Goal: Task Accomplishment & Management: Use online tool/utility

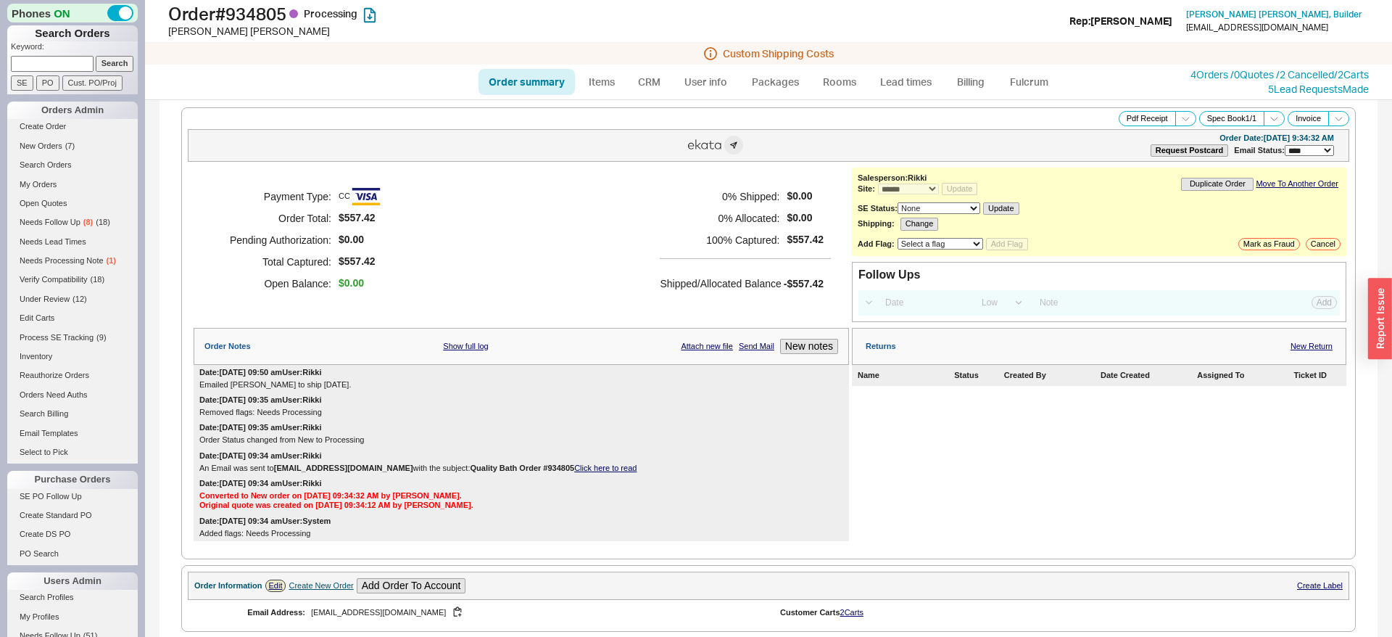
select select "*"
select select "LOW"
select select "3"
click at [61, 144] on span "New Orders" at bounding box center [41, 145] width 43 height 9
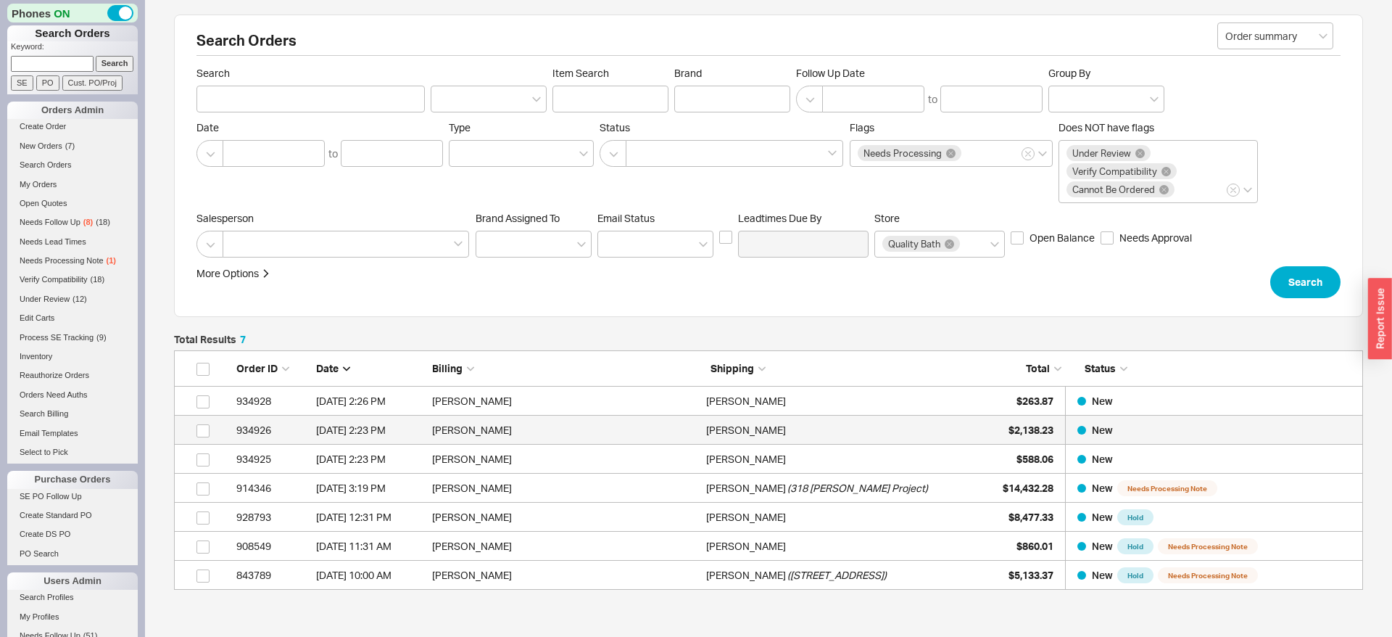
scroll to position [239, 1189]
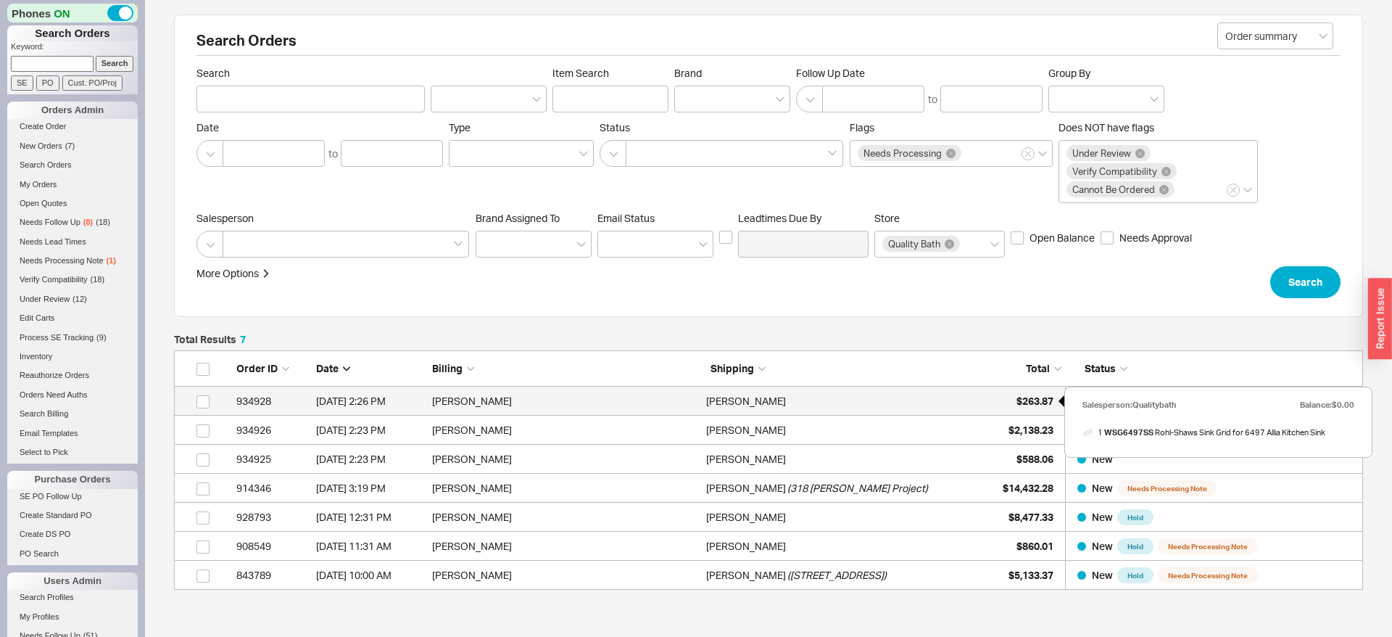
click at [1046, 394] on span "$263.87" at bounding box center [1035, 400] width 37 height 12
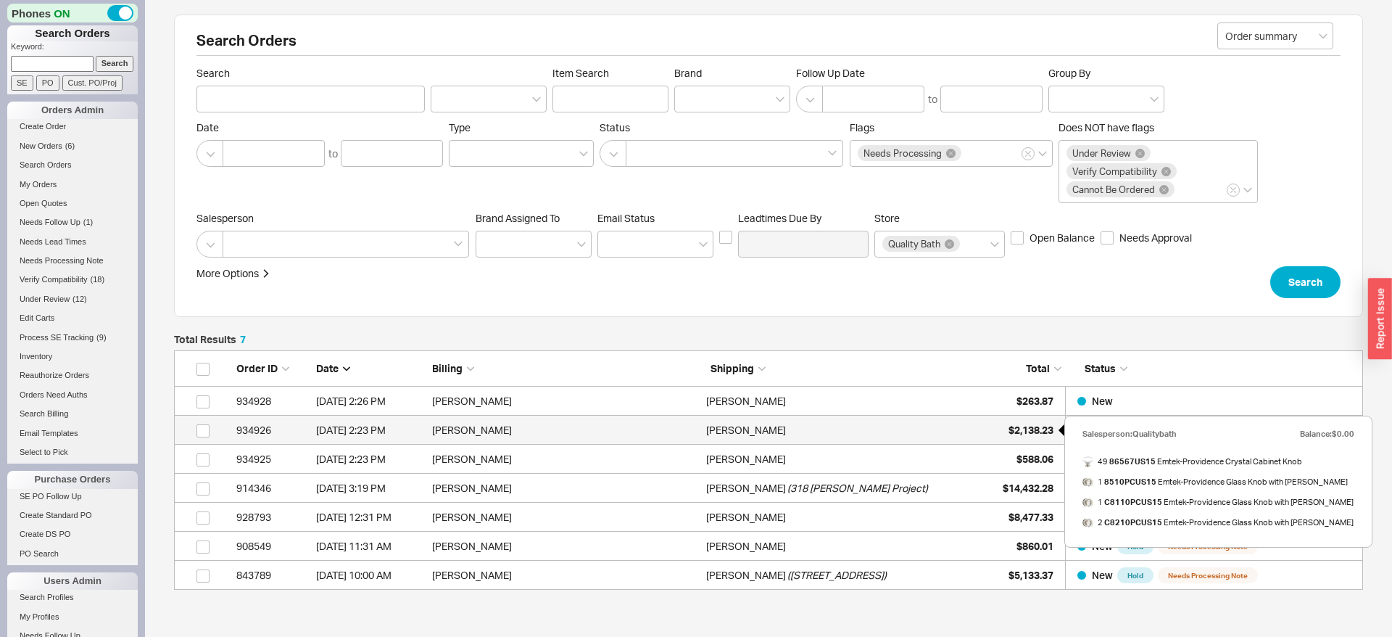
click at [1028, 423] on span "$2,138.23" at bounding box center [1031, 429] width 45 height 12
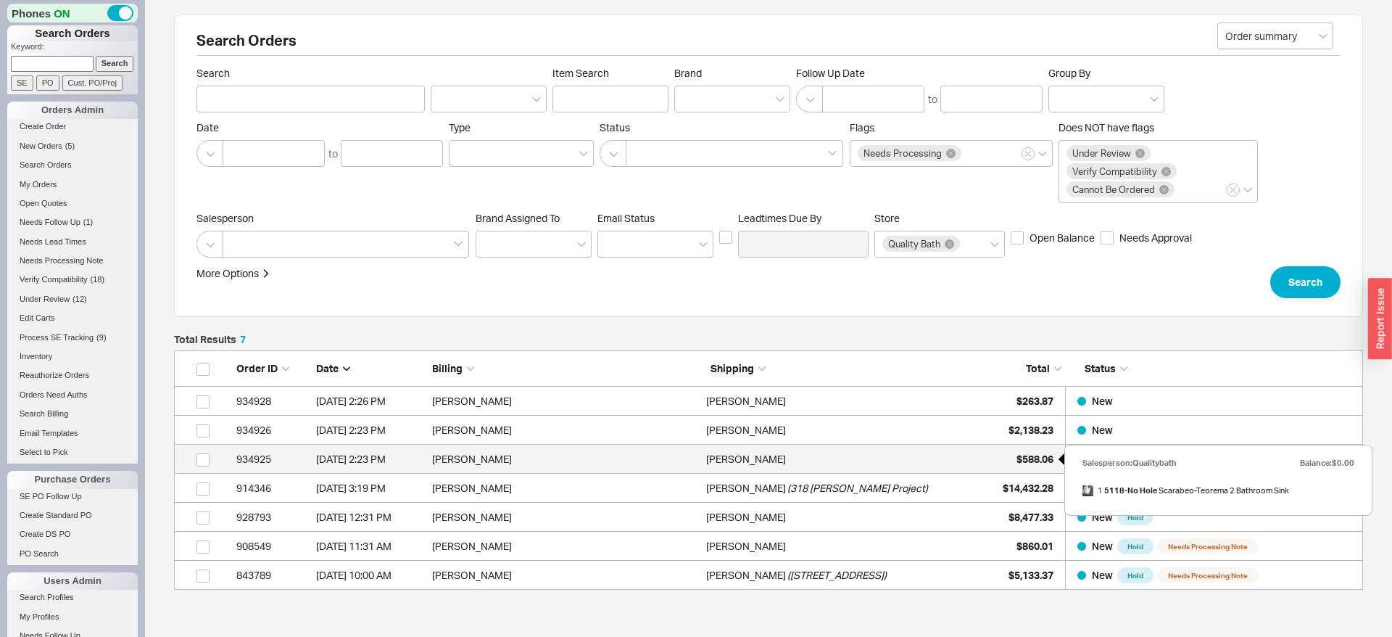
click at [1024, 460] on span "$588.06" at bounding box center [1035, 458] width 37 height 12
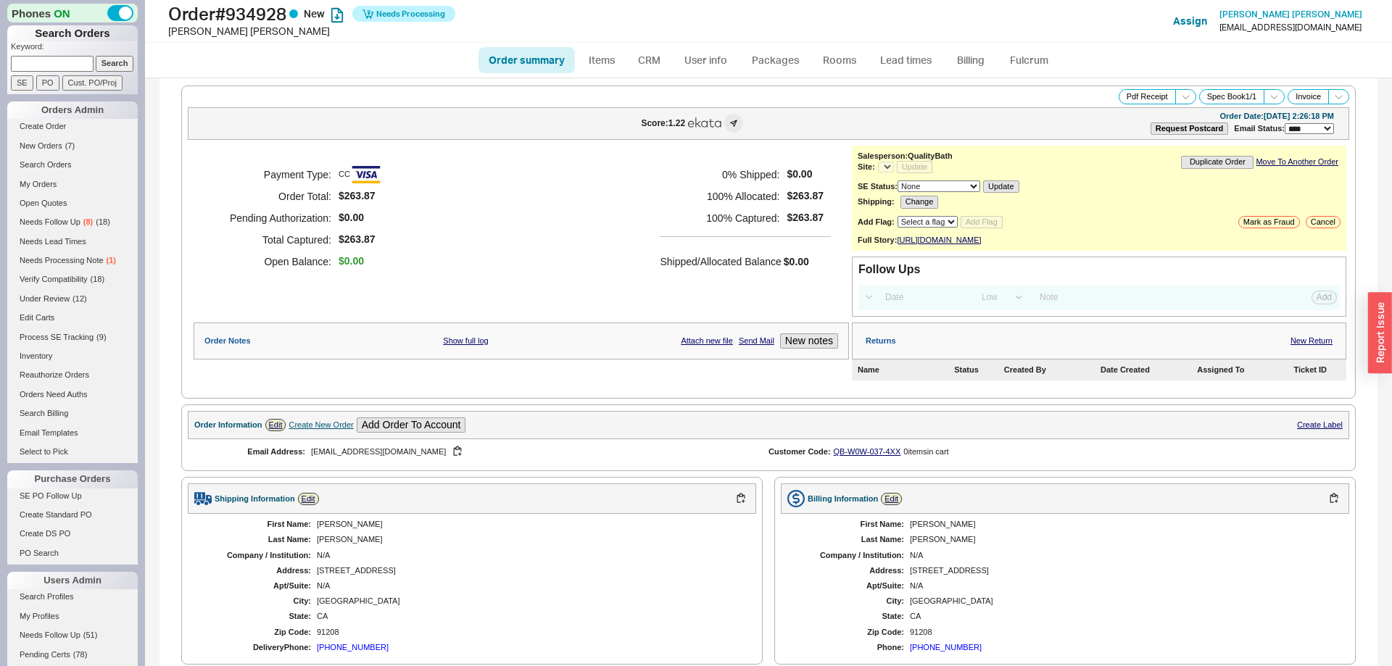
select select "*"
select select "LOW"
select select "3"
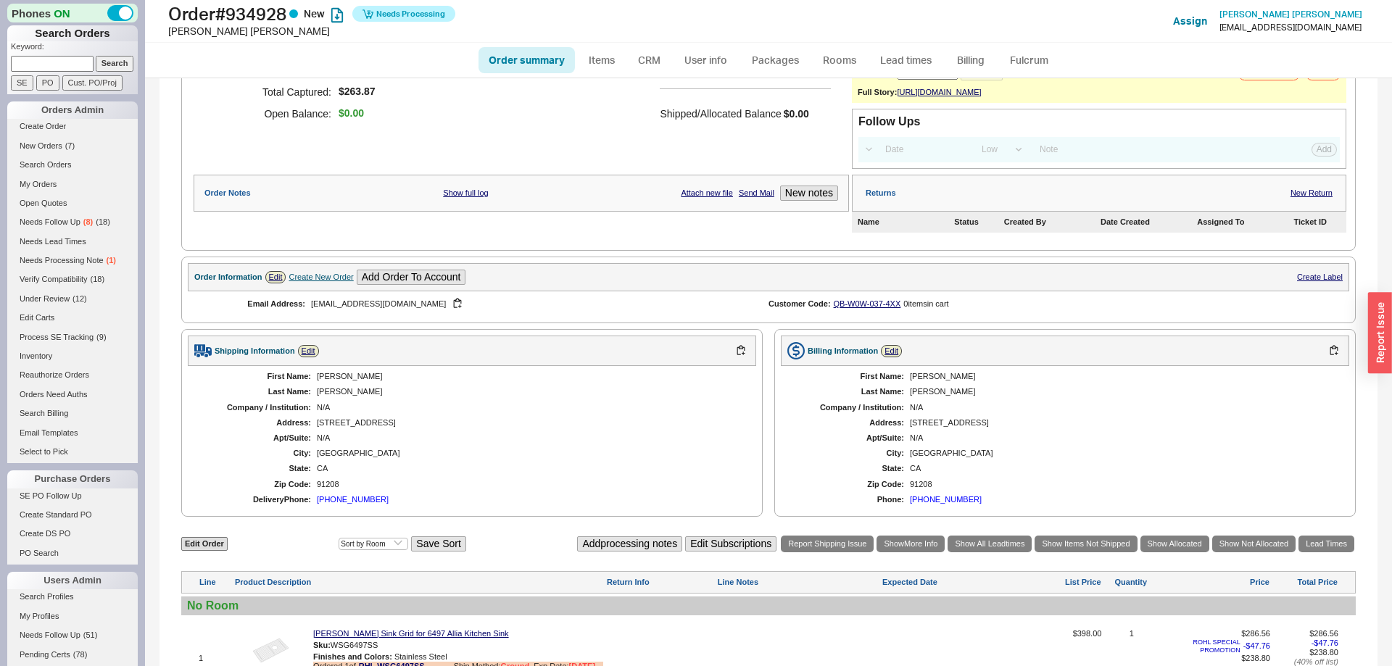
select select "*"
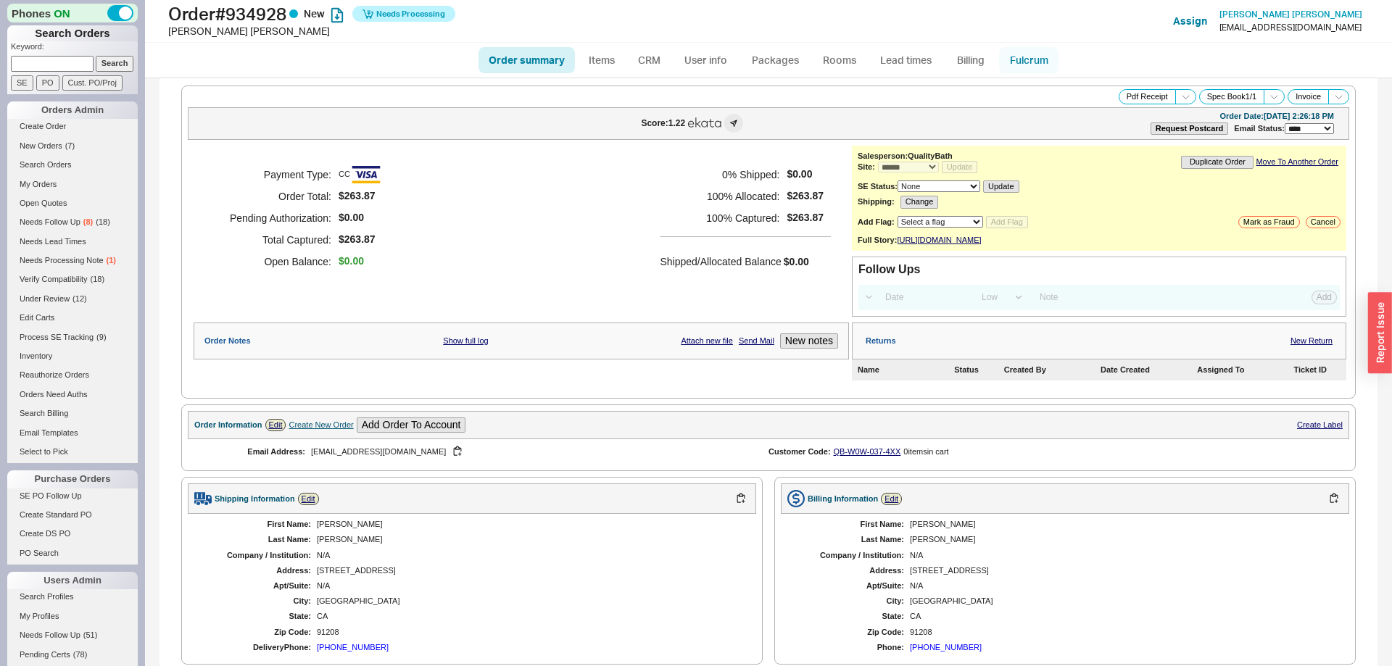
click at [1051, 60] on link "Fulcrum" at bounding box center [1028, 60] width 59 height 26
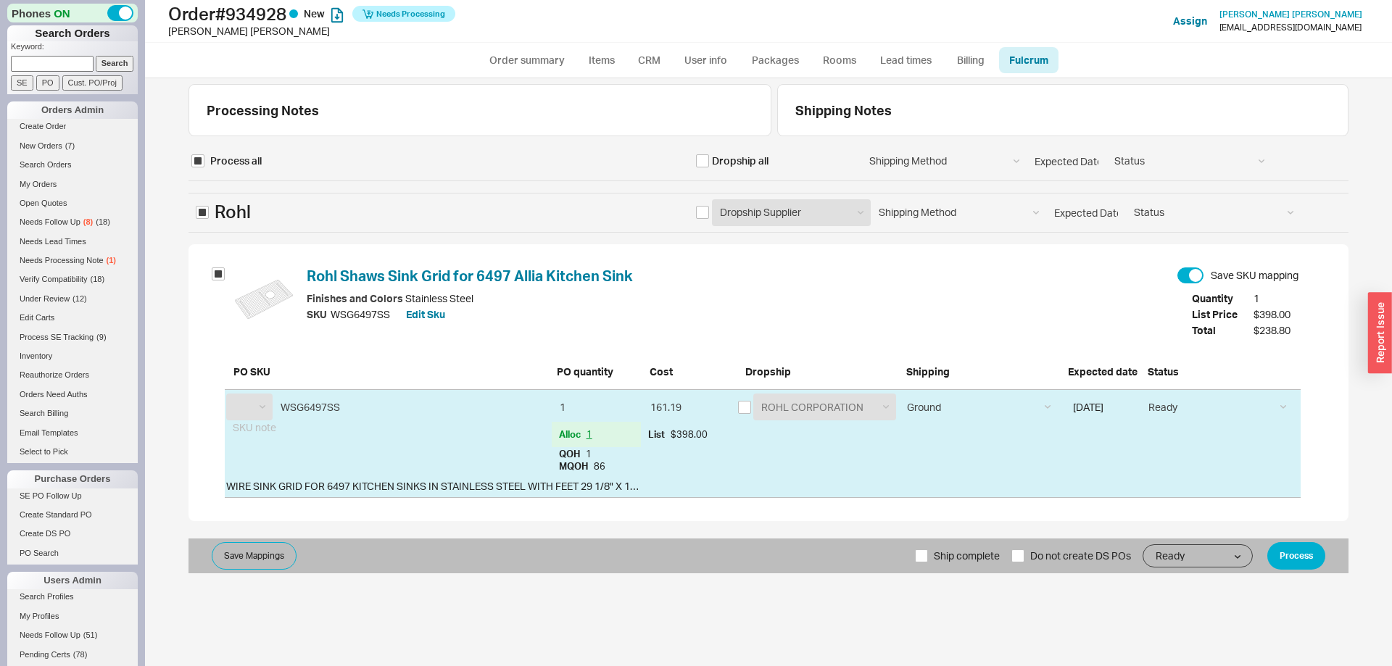
select select "RHL"
click at [1294, 559] on button "Process" at bounding box center [1297, 556] width 58 height 28
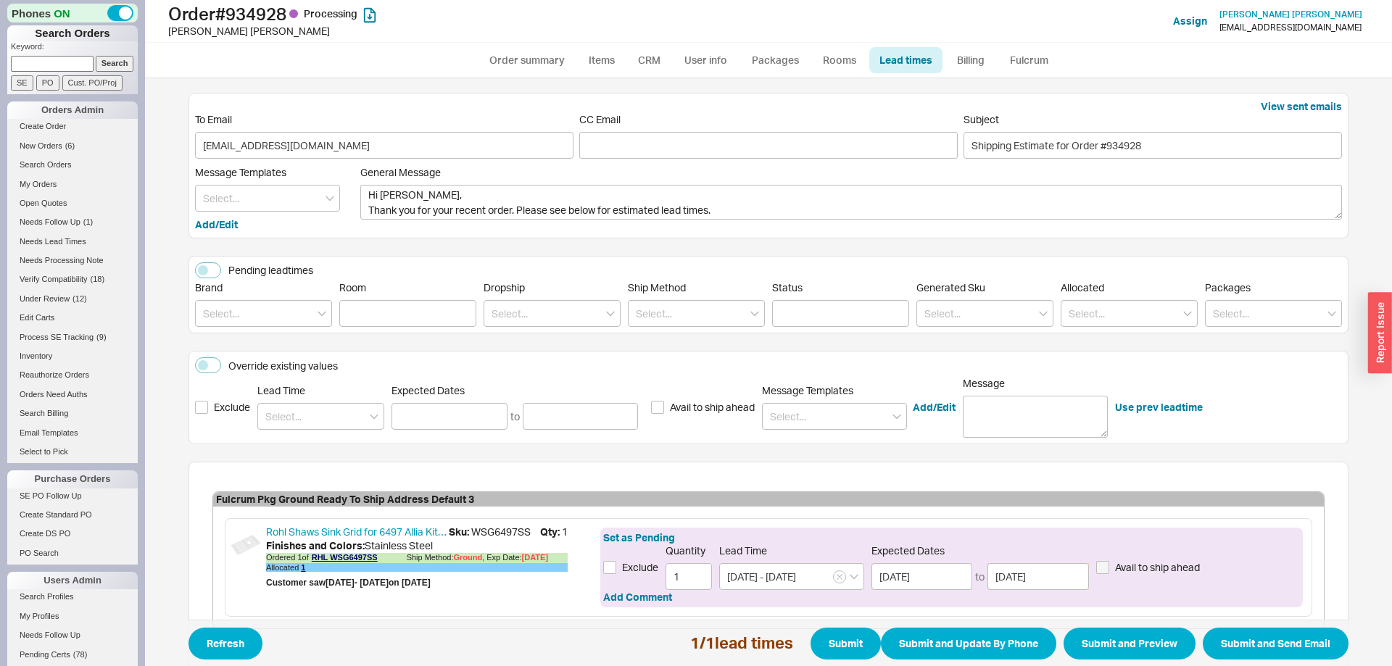
scroll to position [83, 0]
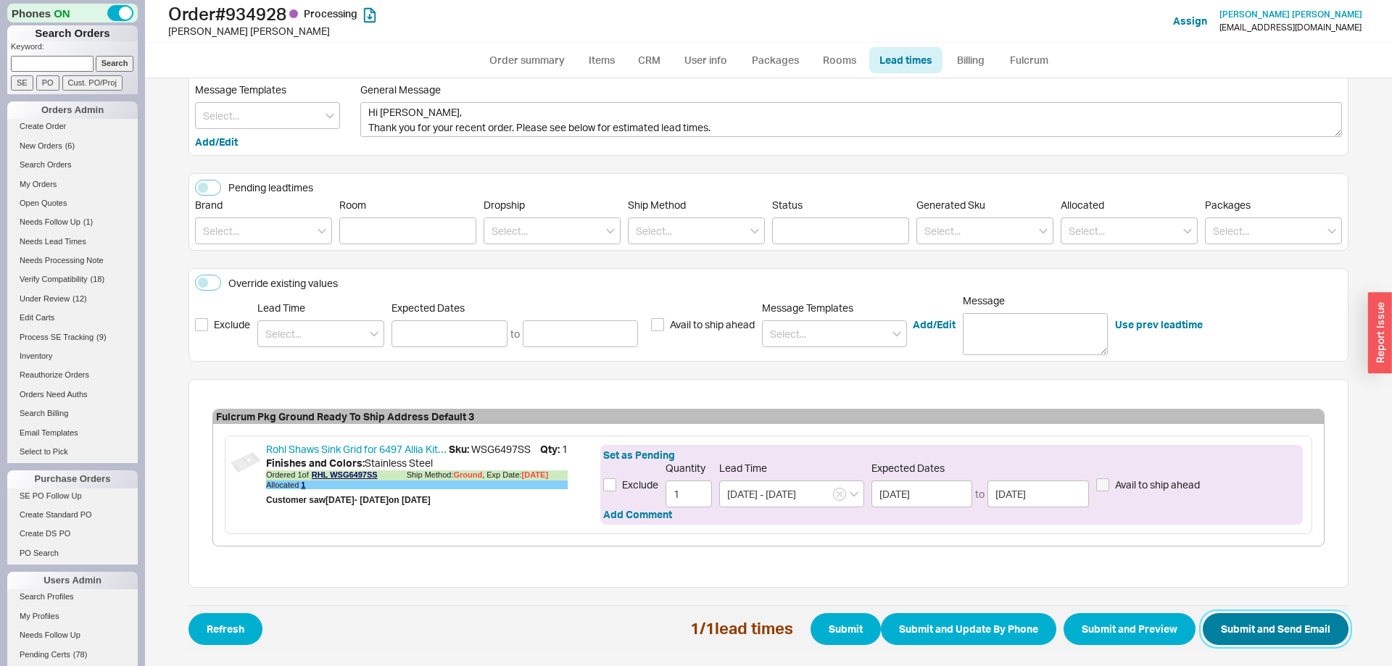
click at [1297, 618] on button "Submit and Send Email" at bounding box center [1276, 629] width 146 height 32
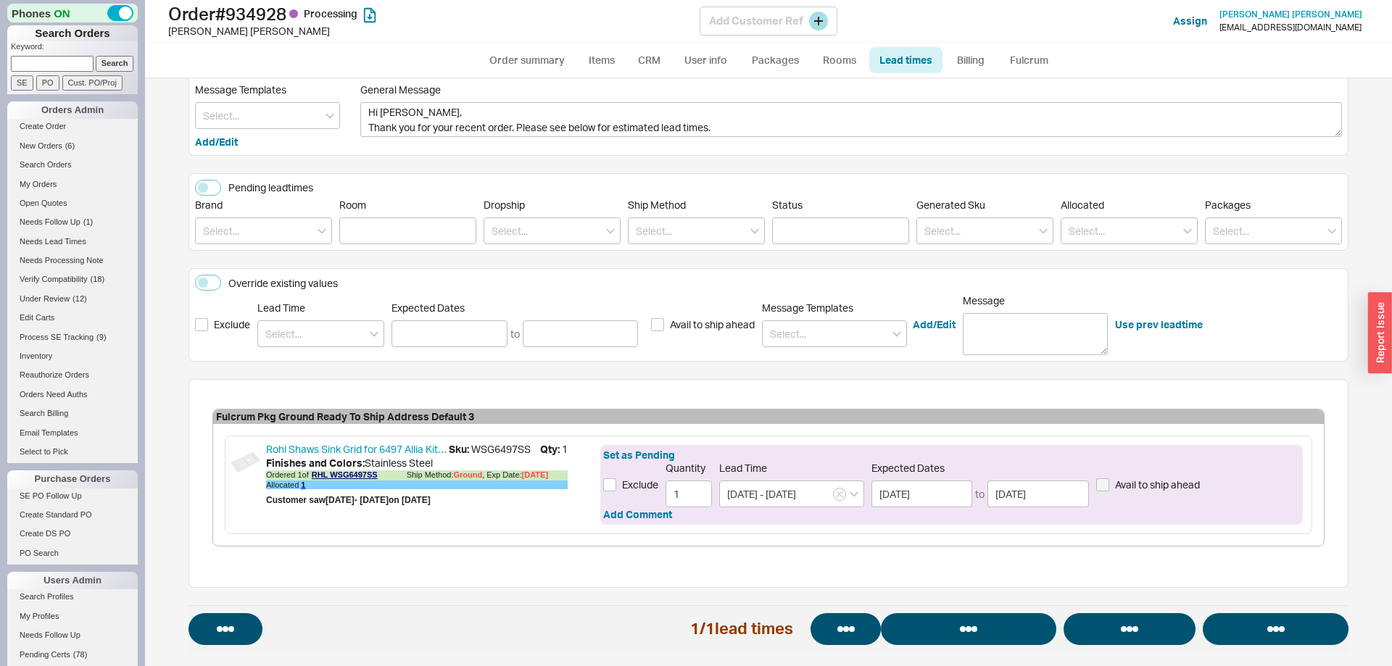
select select "*"
select select "LOW"
select select "3"
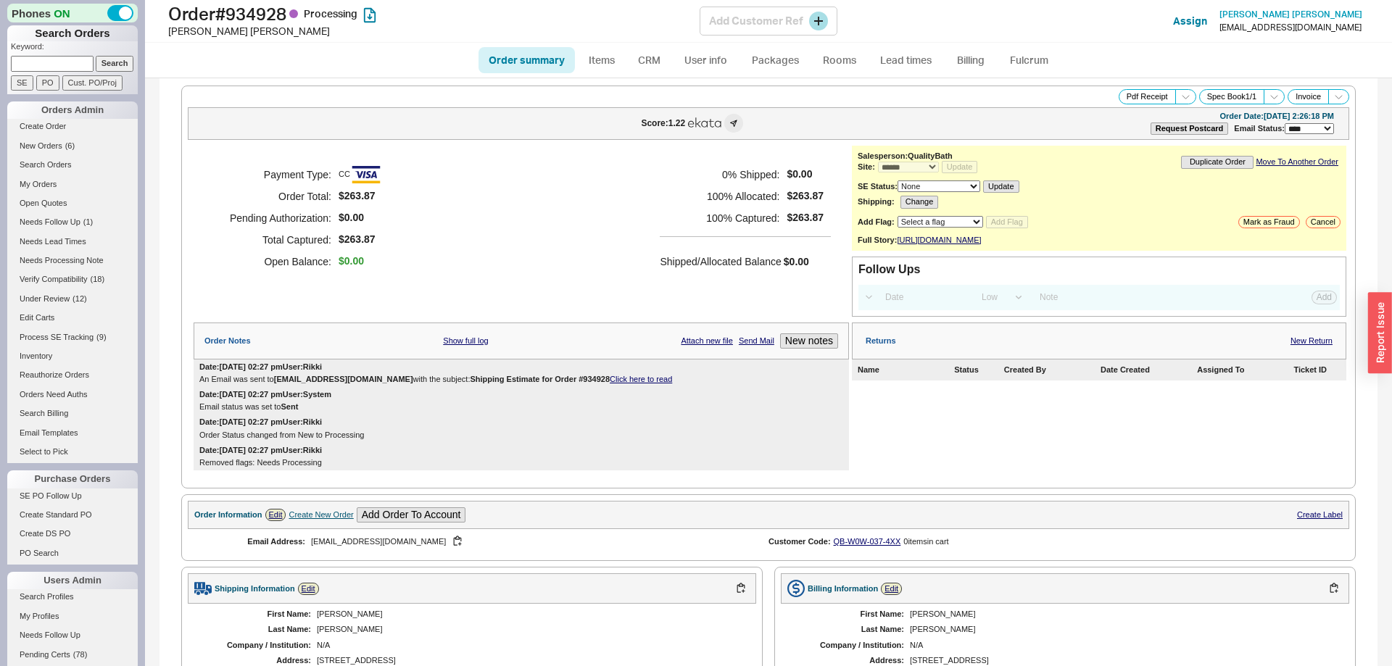
select select "*"
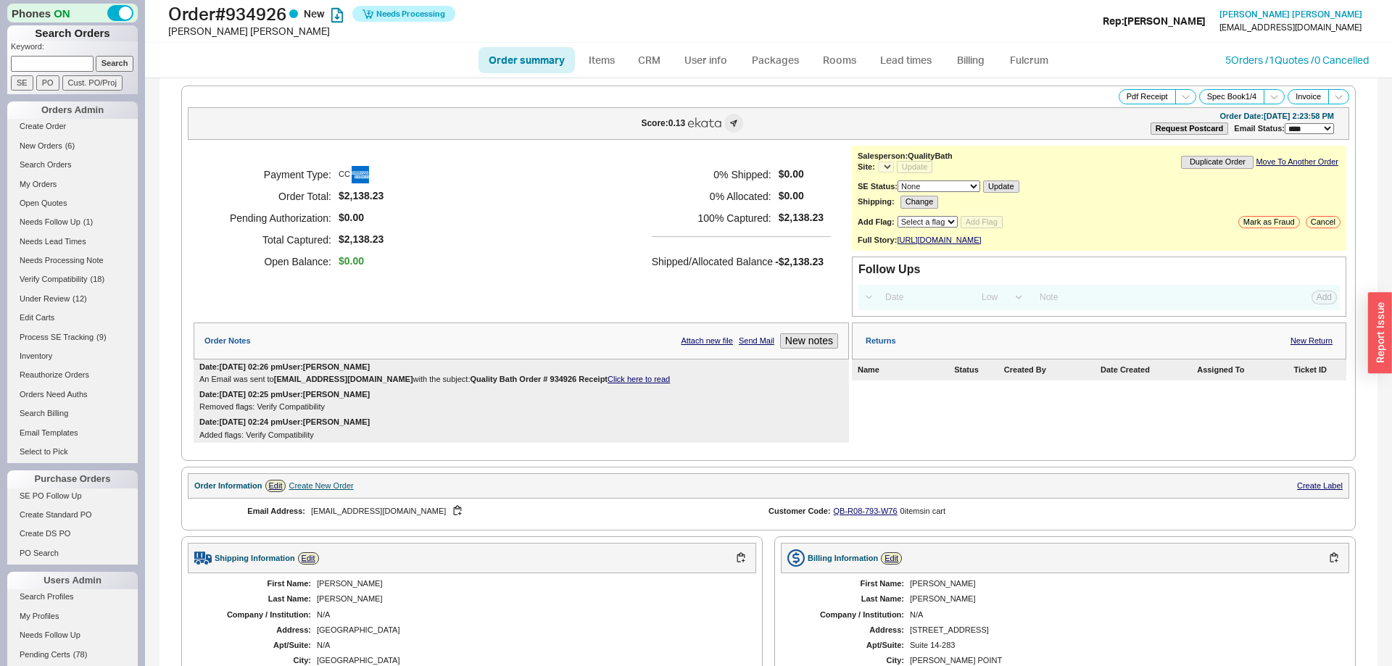
select select "*"
select select "LOW"
select select "3"
select select "*"
click at [1014, 59] on link "Fulcrum" at bounding box center [1028, 60] width 59 height 26
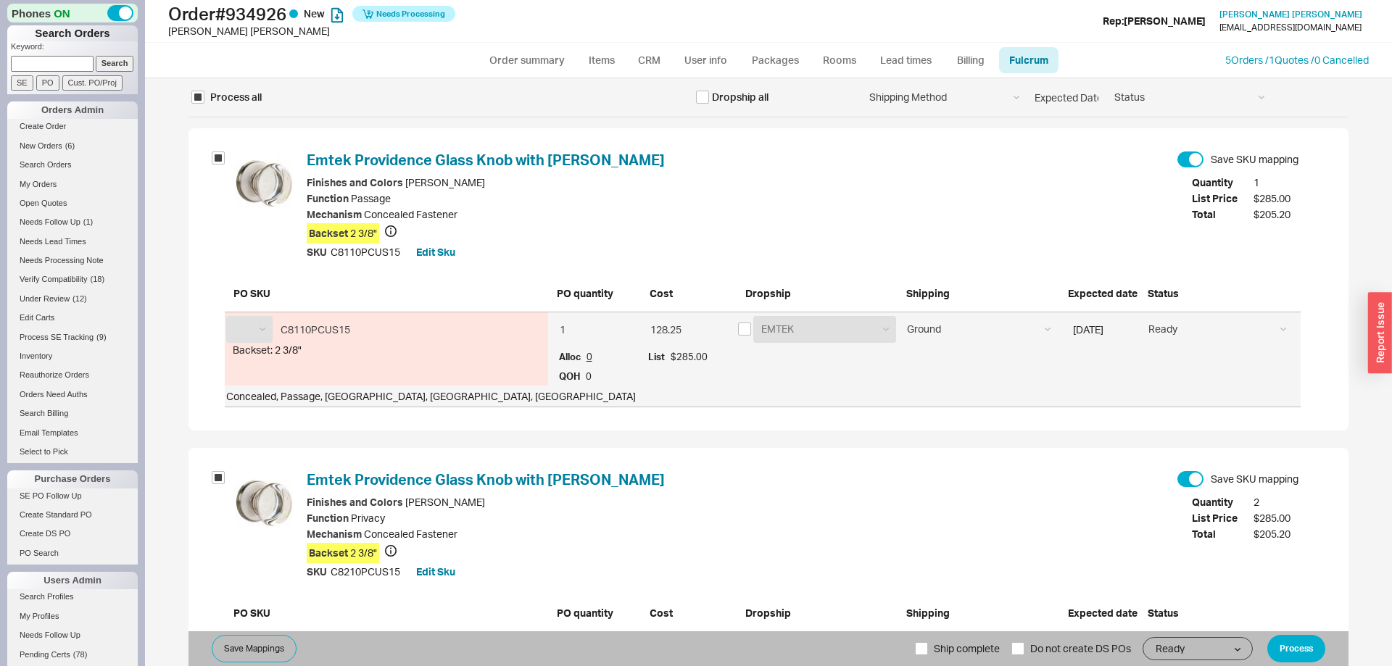
select select "EMT"
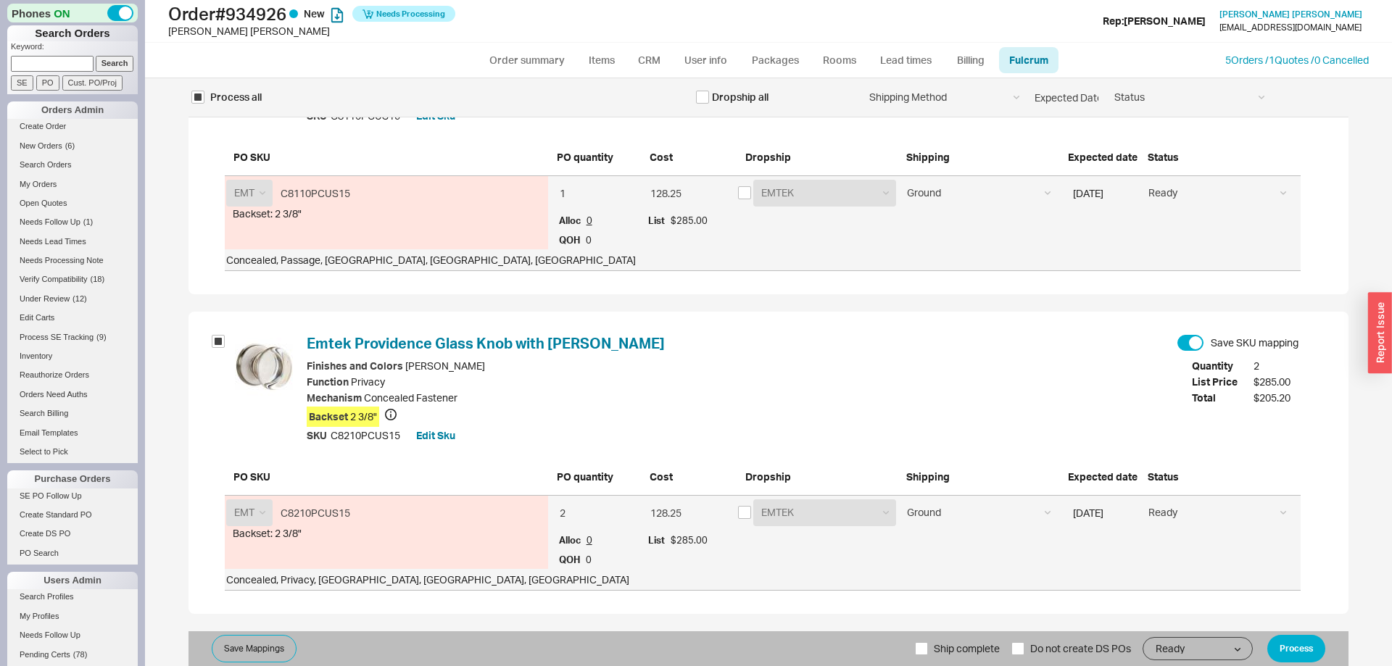
click at [934, 643] on span "Ship complete" at bounding box center [967, 649] width 66 height 35
click at [928, 643] on input "Ship complete" at bounding box center [921, 648] width 13 height 13
checkbox input "true"
click at [1302, 640] on button "Process" at bounding box center [1297, 649] width 58 height 28
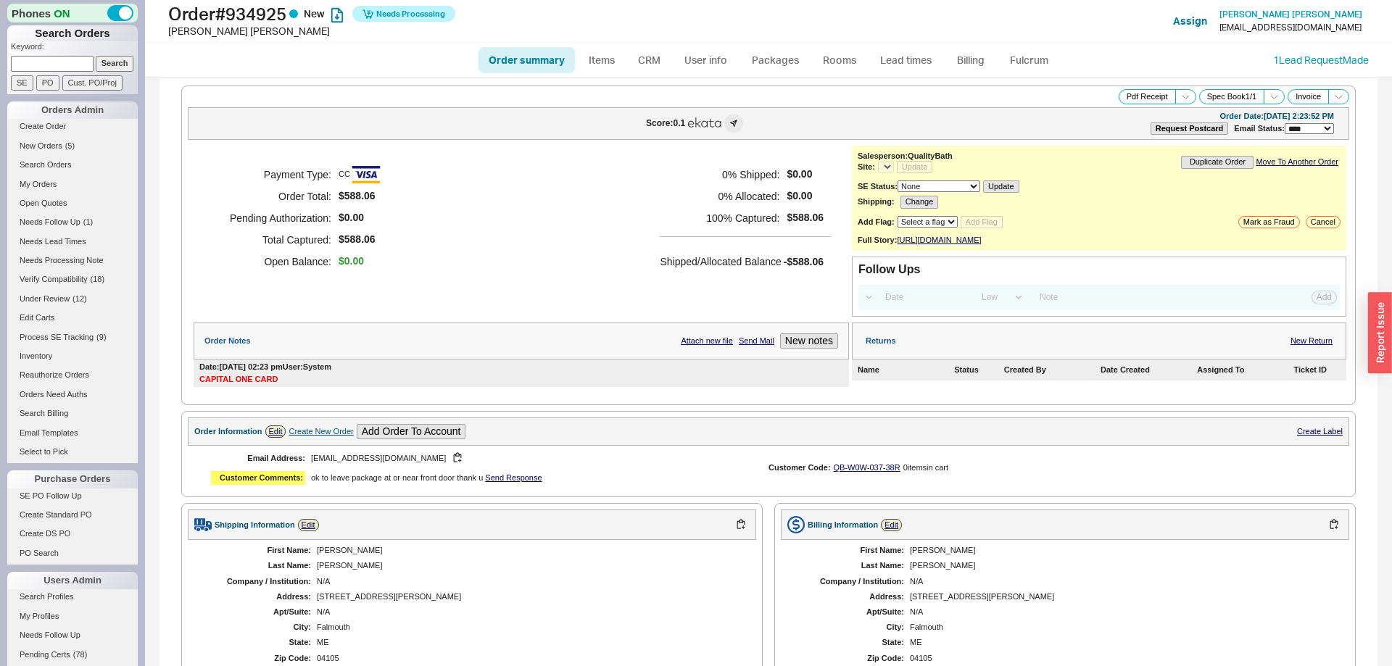
select select "*"
select select "LOW"
select select "3"
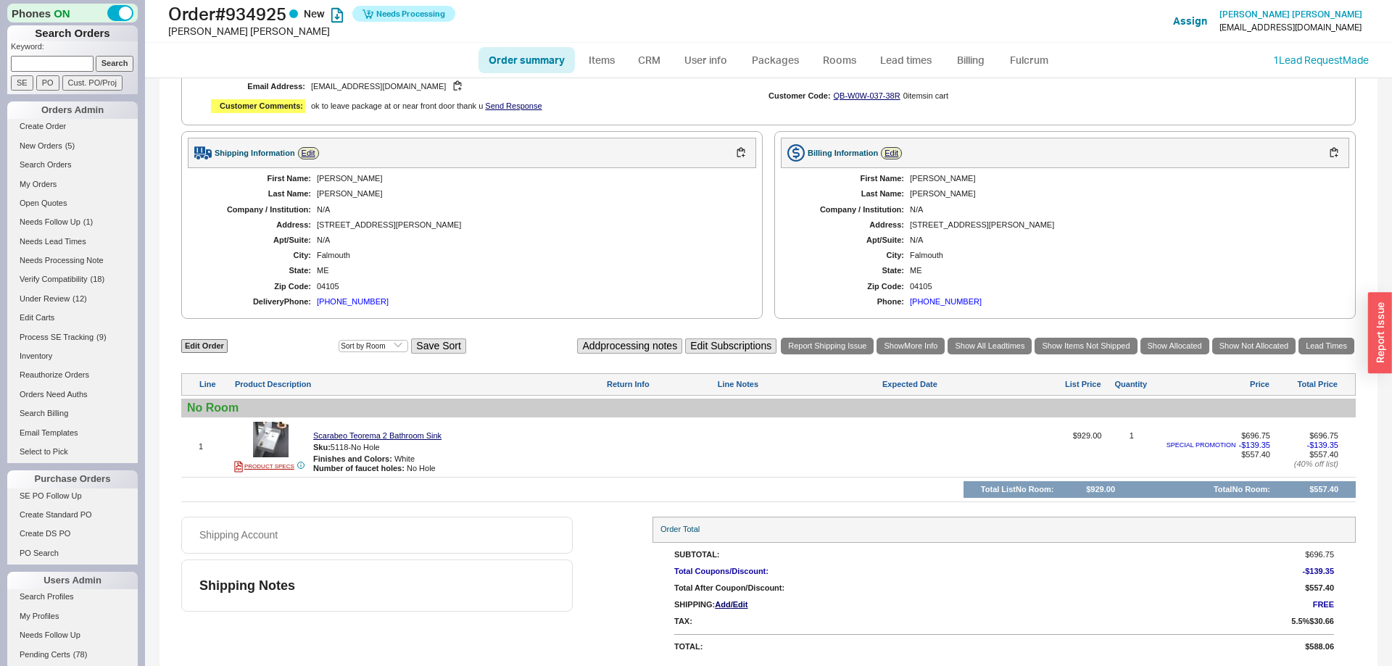
select select "*"
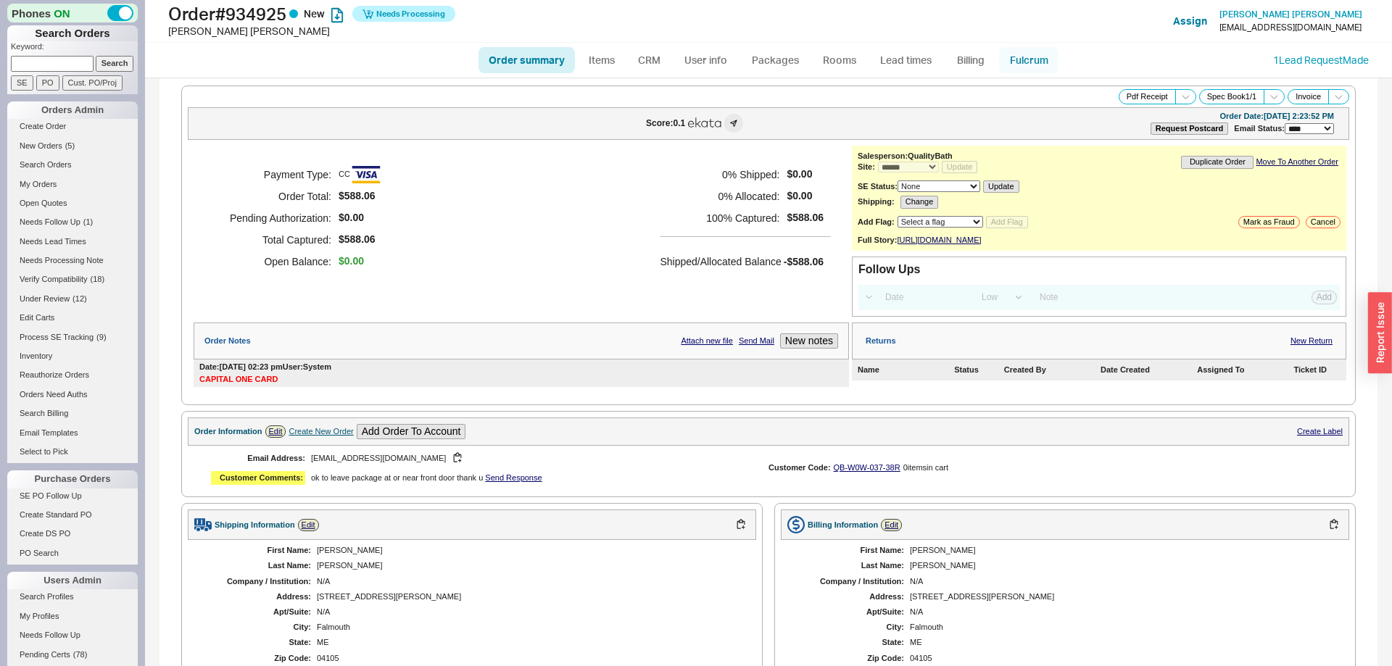
click at [1035, 61] on link "Fulcrum" at bounding box center [1028, 60] width 59 height 26
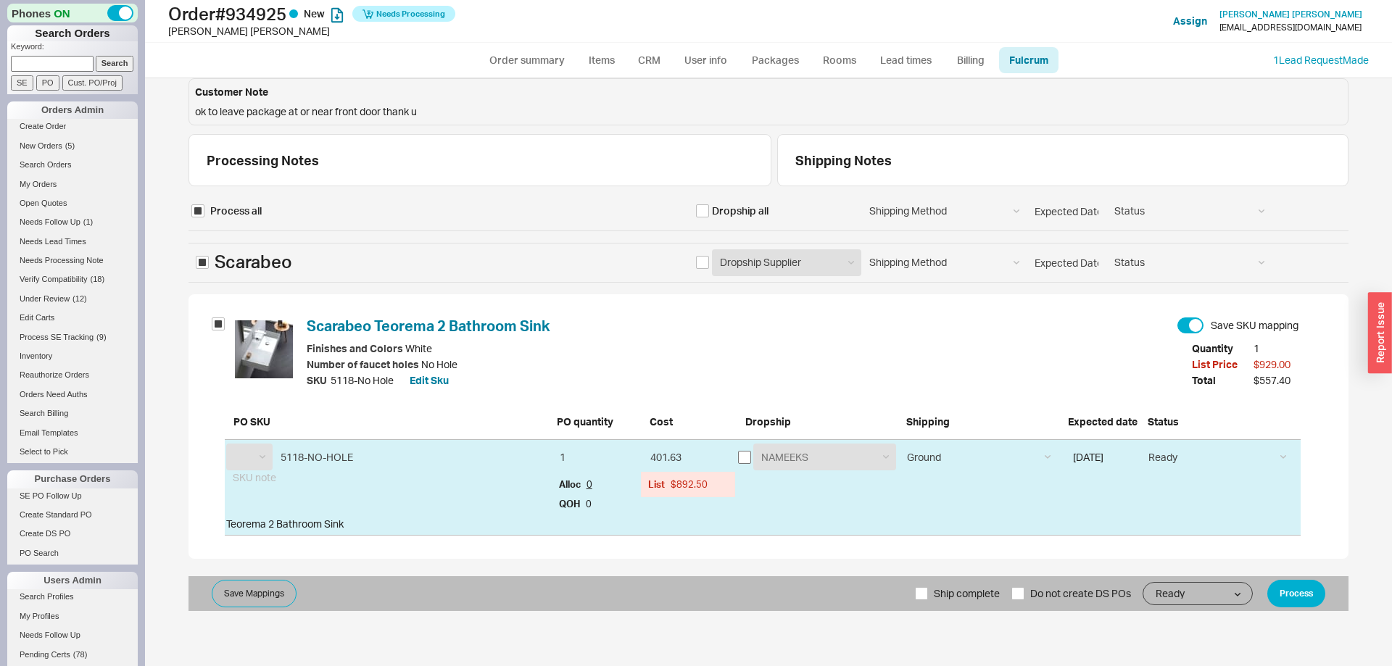
select select "NAM"
click at [747, 455] on input "checkbox" at bounding box center [744, 457] width 13 height 13
checkbox input "true"
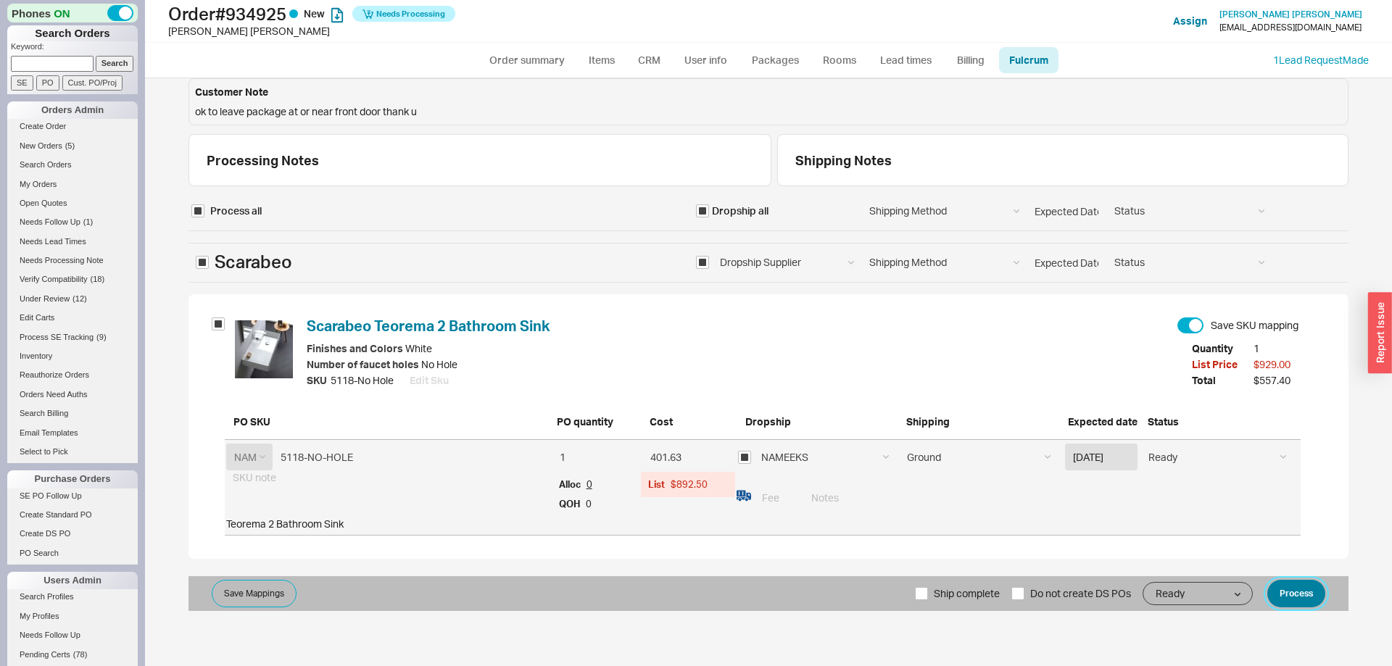
click at [1309, 588] on button "Process" at bounding box center [1297, 594] width 58 height 28
